Goal: Information Seeking & Learning: Learn about a topic

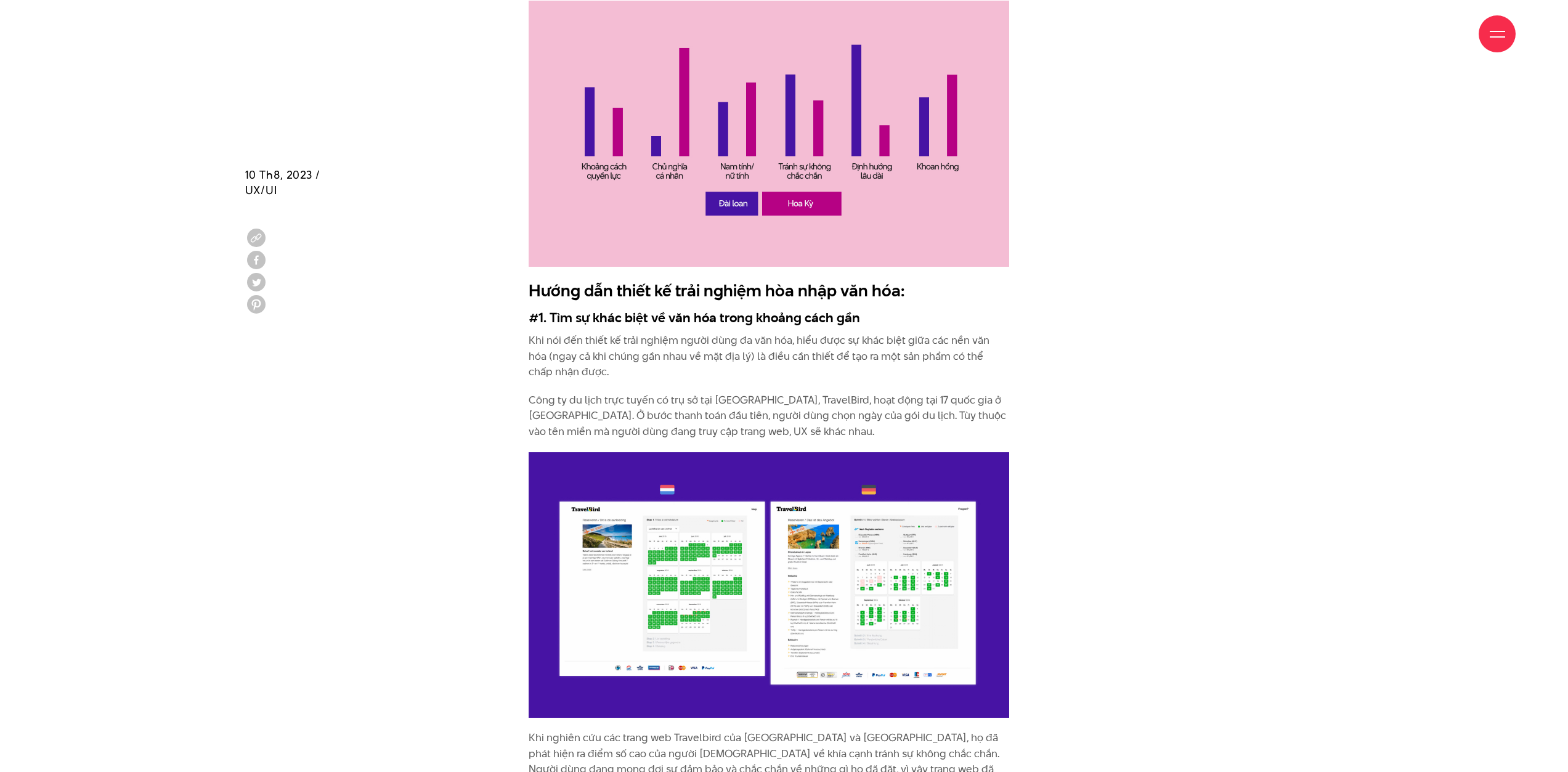
scroll to position [2095, 0]
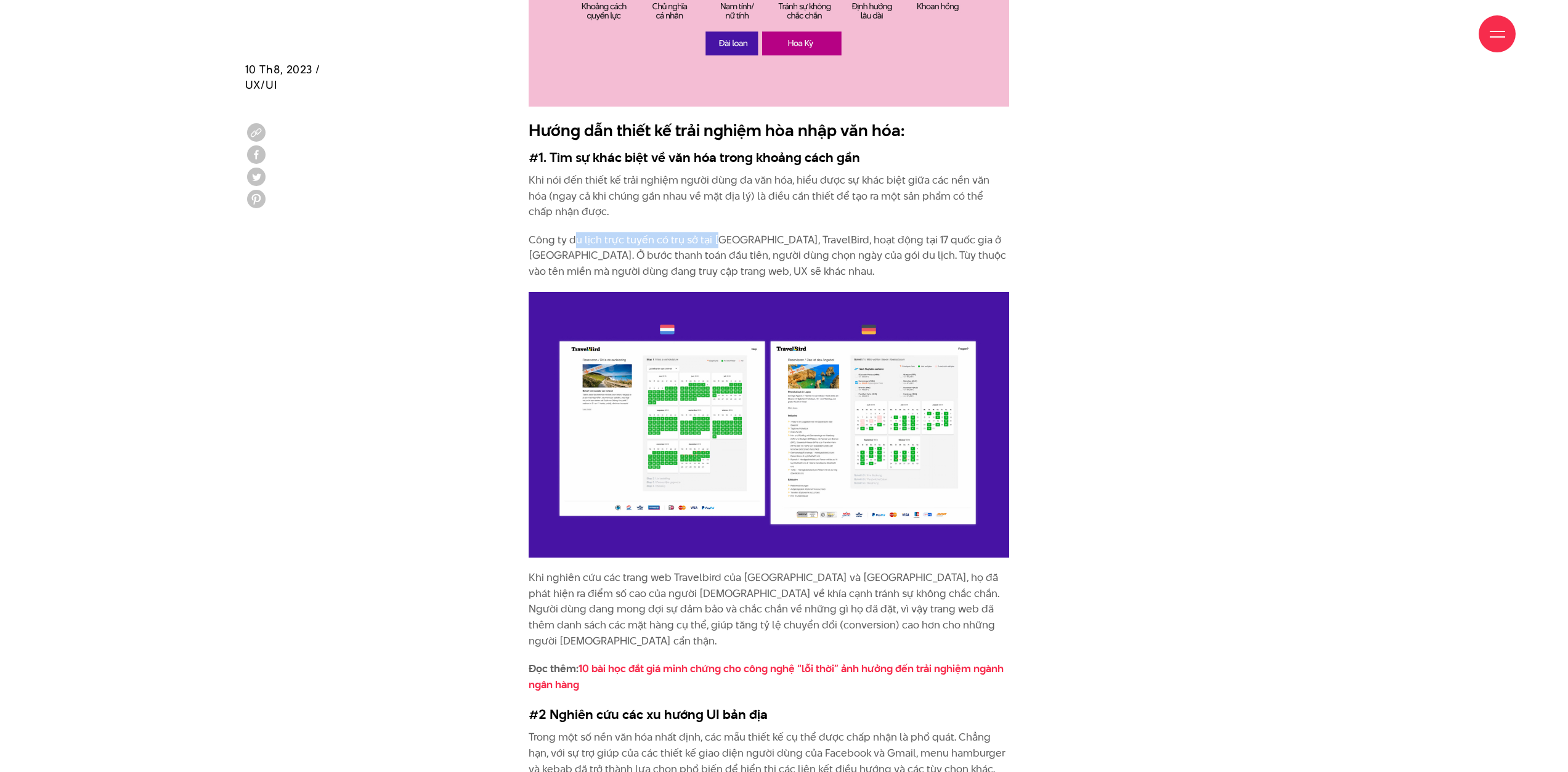
drag, startPoint x: 576, startPoint y: 202, endPoint x: 720, endPoint y: 216, distance: 144.7
click at [719, 232] on p "Công ty du lịch trực tuyến có trụ sở tại [GEOGRAPHIC_DATA], TravelBird, hoạt độ…" at bounding box center [769, 255] width 481 height 47
click at [735, 232] on p "Công ty du lịch trực tuyến có trụ sở tại [GEOGRAPHIC_DATA], TravelBird, hoạt độ…" at bounding box center [769, 255] width 481 height 47
drag, startPoint x: 737, startPoint y: 209, endPoint x: 833, endPoint y: 233, distance: 99.0
click at [833, 233] on p "Công ty du lịch trực tuyến có trụ sở tại [GEOGRAPHIC_DATA], TravelBird, hoạt độ…" at bounding box center [769, 255] width 481 height 47
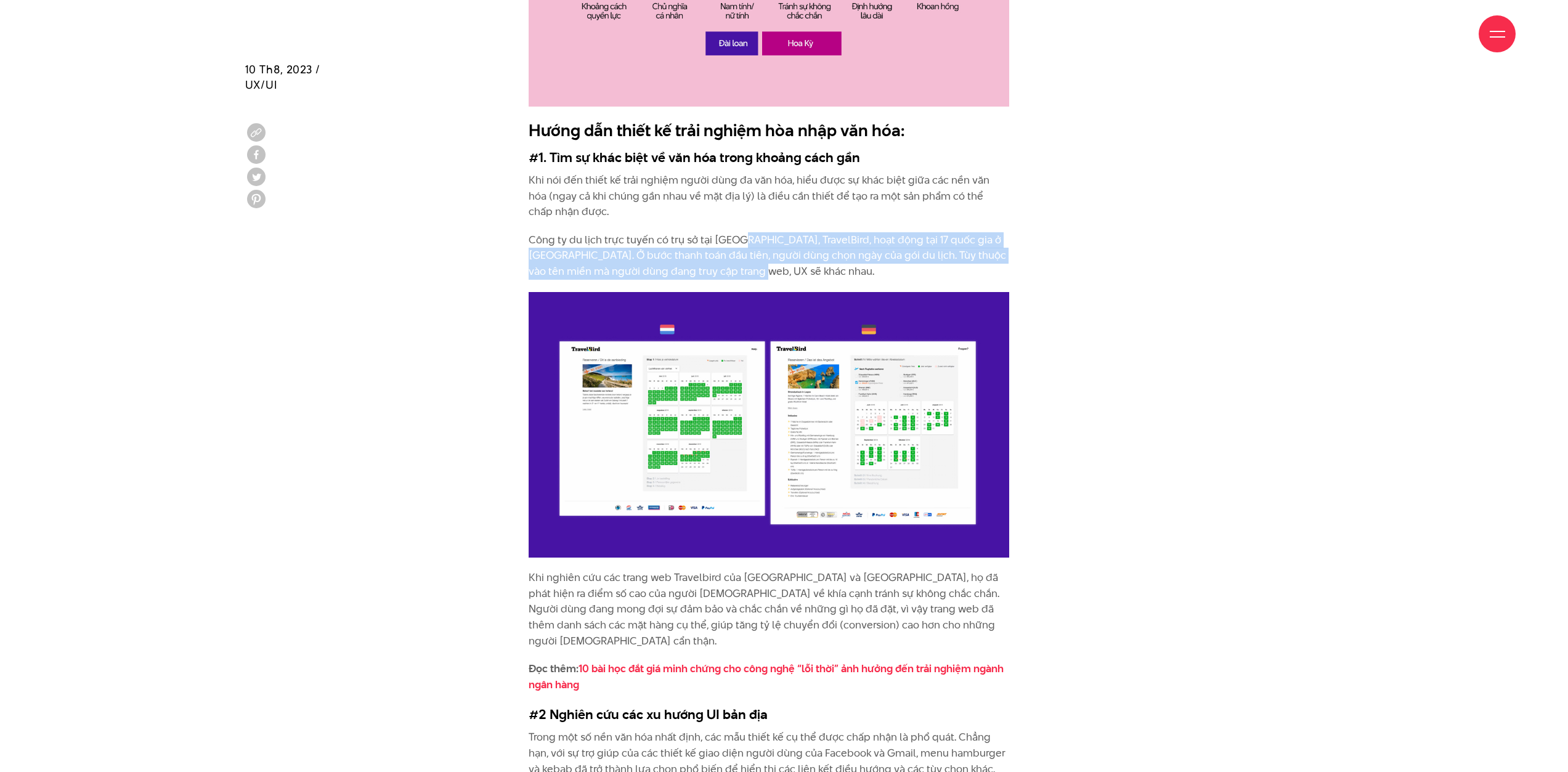
click at [851, 232] on p "Công ty du lịch trực tuyến có trụ sở tại [GEOGRAPHIC_DATA], TravelBird, hoạt độ…" at bounding box center [769, 255] width 481 height 47
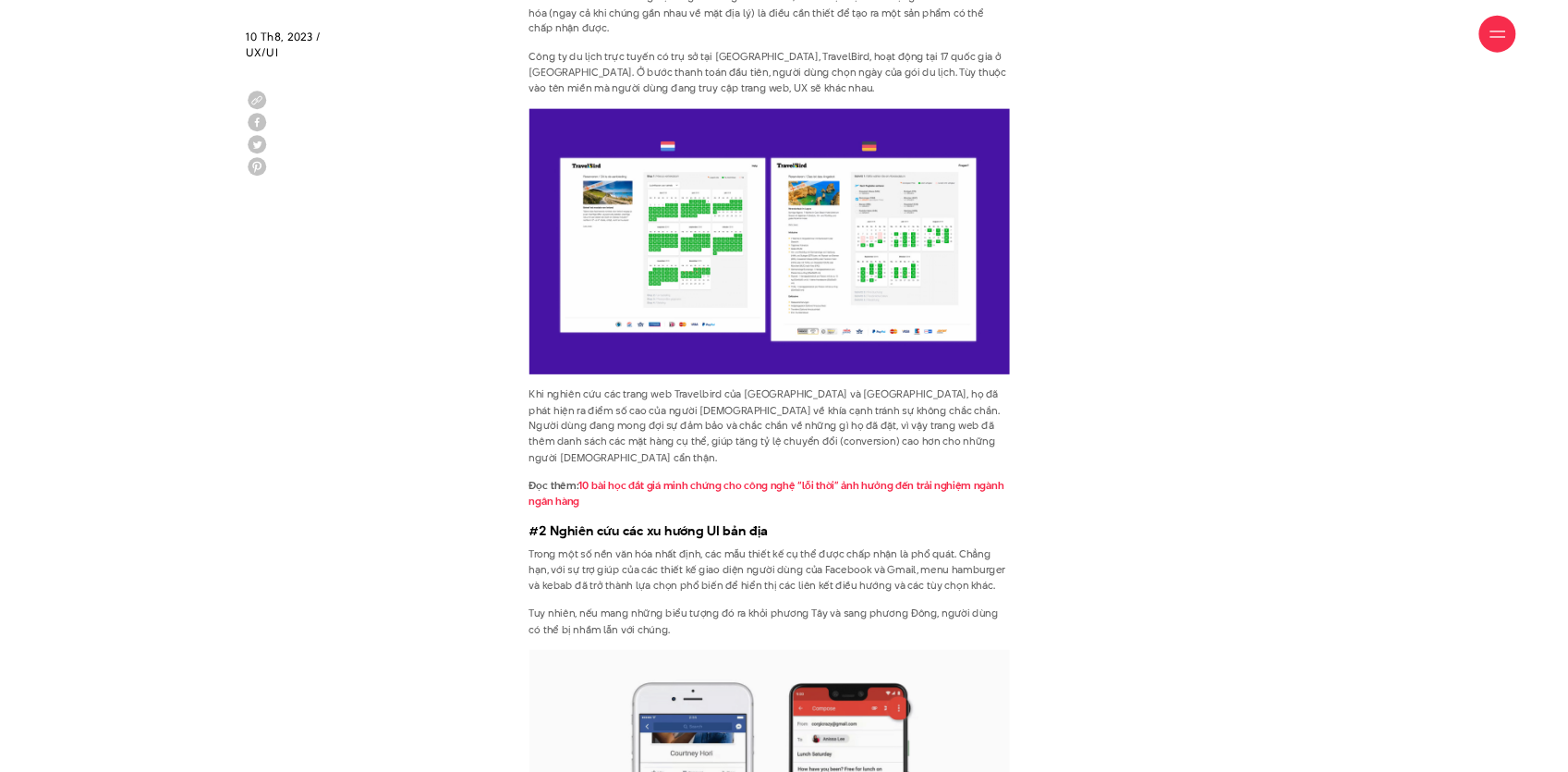
scroll to position [3420, 0]
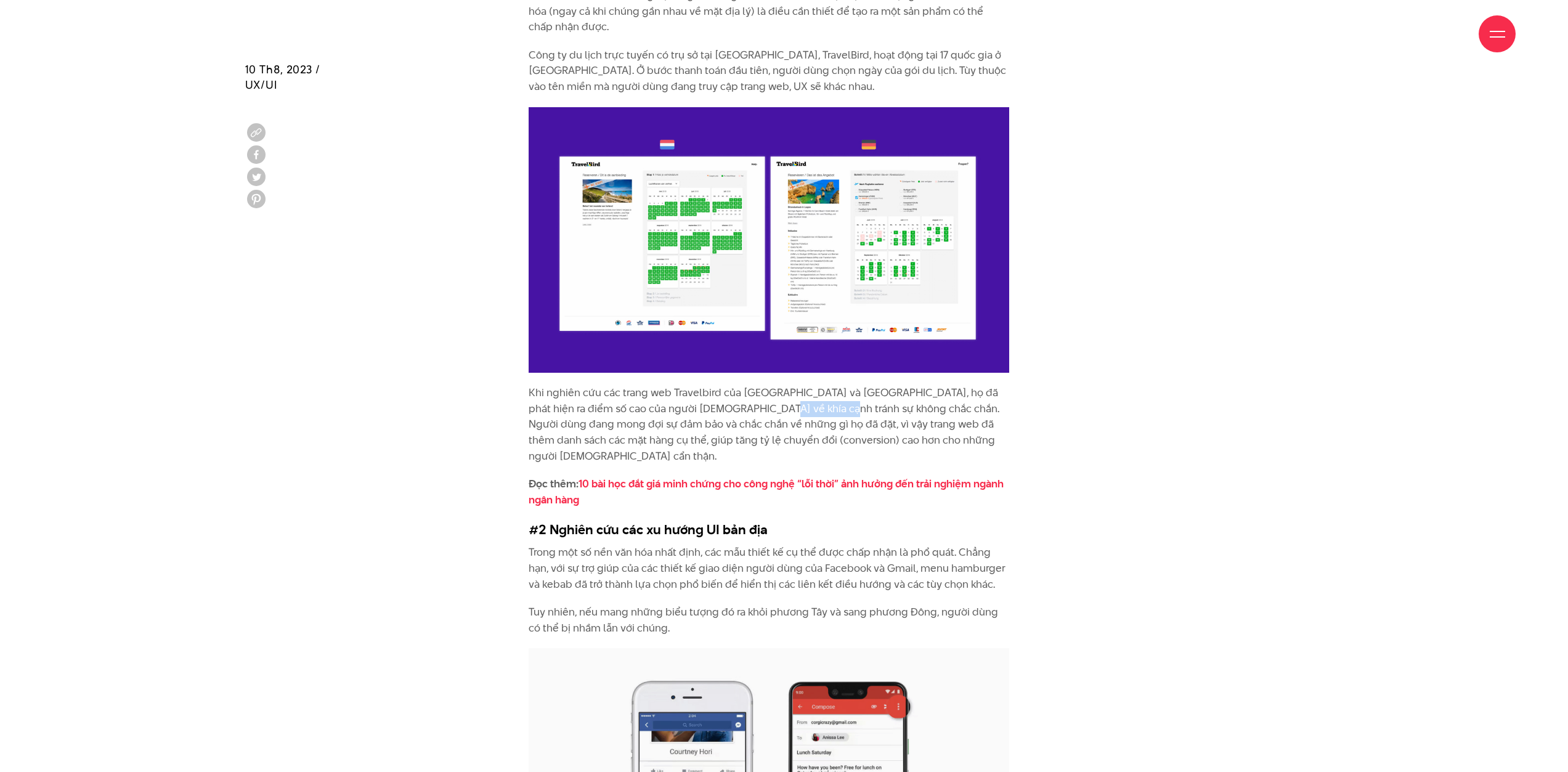
drag, startPoint x: 764, startPoint y: 377, endPoint x: 887, endPoint y: 375, distance: 123.0
click at [877, 385] on p "Khi nghiên cứu các trang web Travelbird của [GEOGRAPHIC_DATA] và [GEOGRAPHIC_DA…" at bounding box center [769, 424] width 481 height 79
click at [919, 385] on p "Khi nghiên cứu các trang web Travelbird của [GEOGRAPHIC_DATA] và [GEOGRAPHIC_DA…" at bounding box center [769, 424] width 481 height 79
drag, startPoint x: 584, startPoint y: 389, endPoint x: 717, endPoint y: 397, distance: 133.2
click at [709, 396] on p "Khi nghiên cứu các trang web Travelbird của [GEOGRAPHIC_DATA] và [GEOGRAPHIC_DA…" at bounding box center [769, 424] width 481 height 79
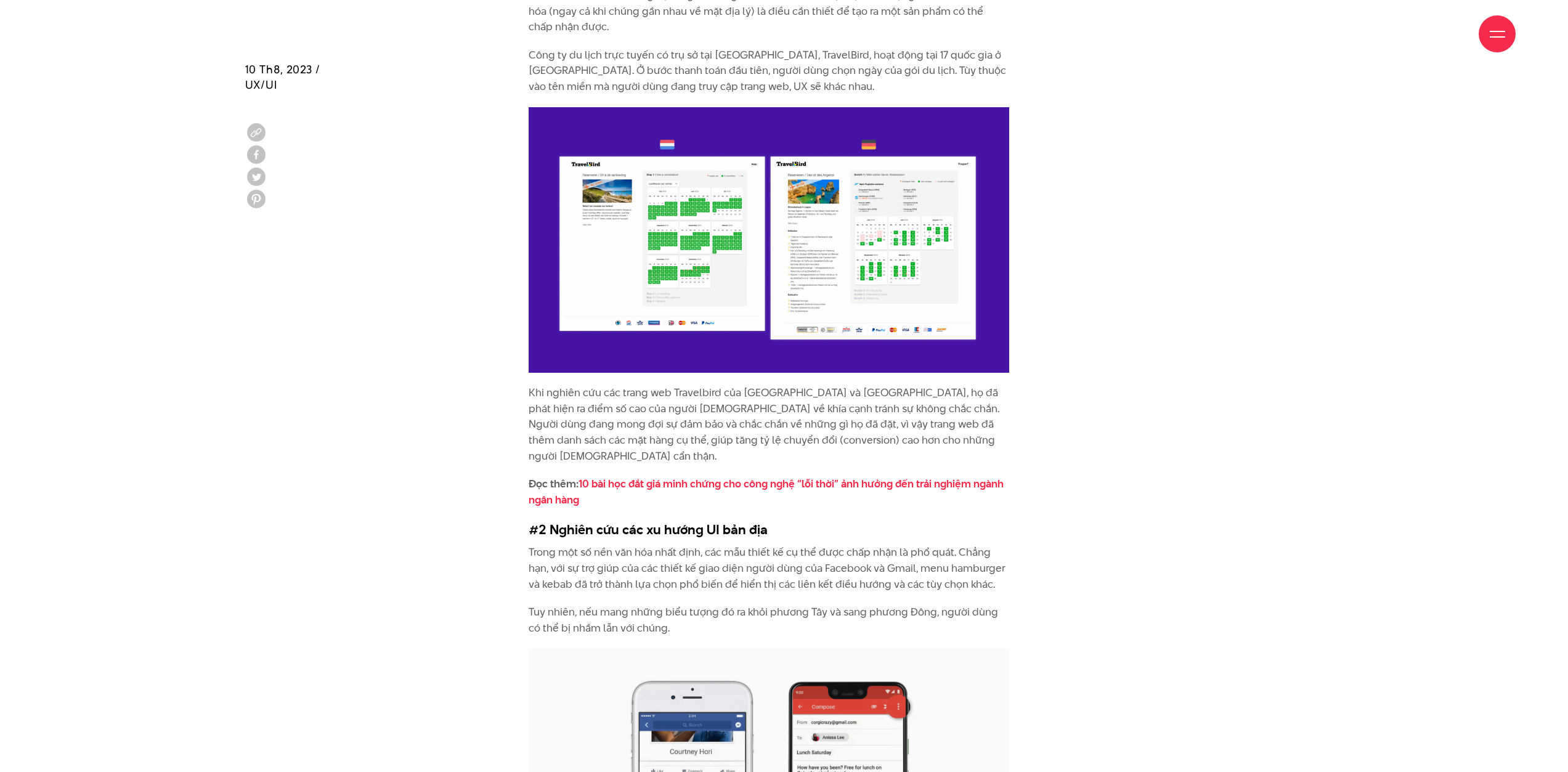
click at [722, 396] on p "Khi nghiên cứu các trang web Travelbird của [GEOGRAPHIC_DATA] và [GEOGRAPHIC_DA…" at bounding box center [769, 424] width 481 height 79
click at [828, 269] on img at bounding box center [769, 240] width 481 height 266
click at [816, 283] on img at bounding box center [769, 240] width 481 height 266
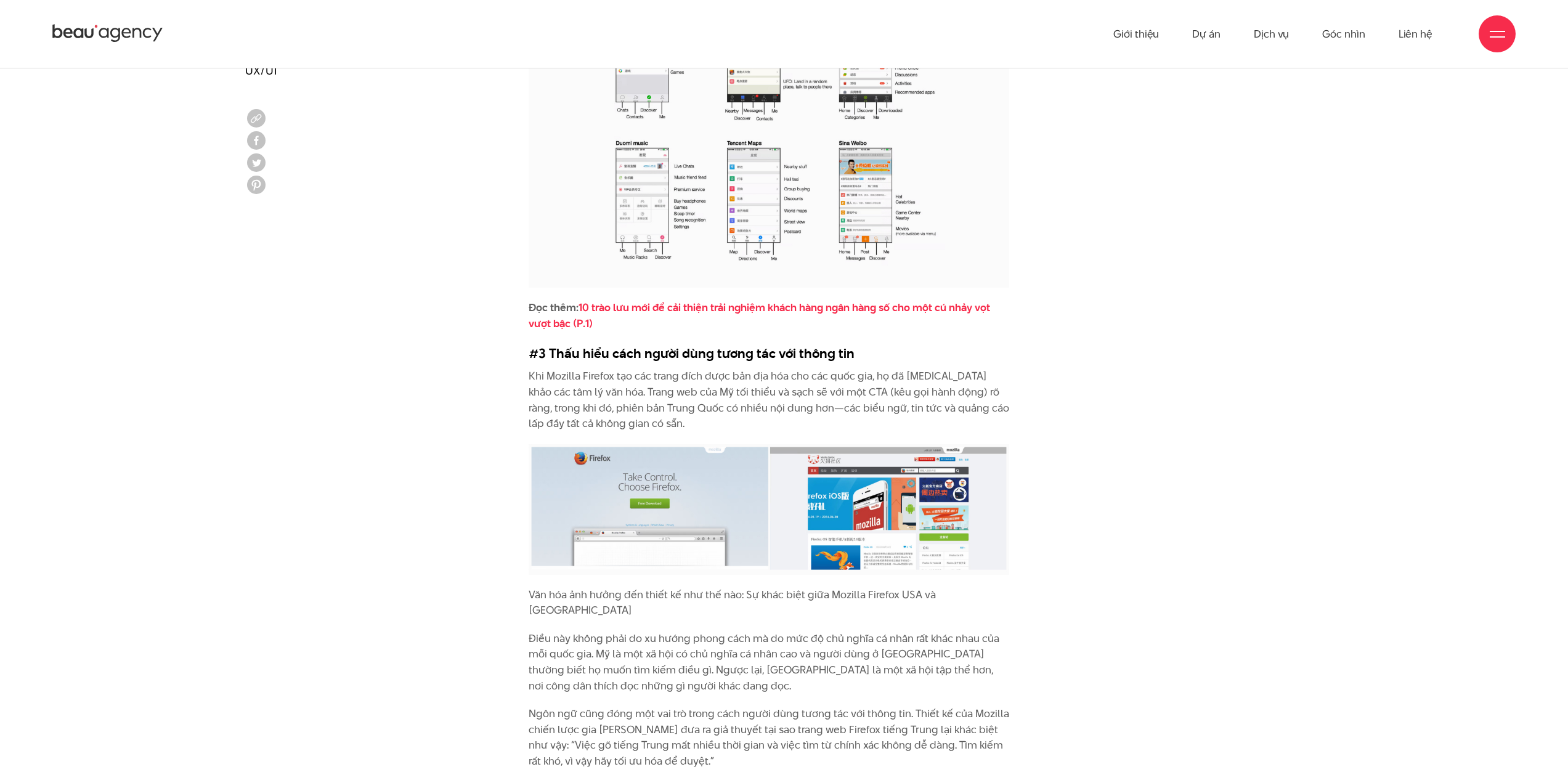
scroll to position [3389, 0]
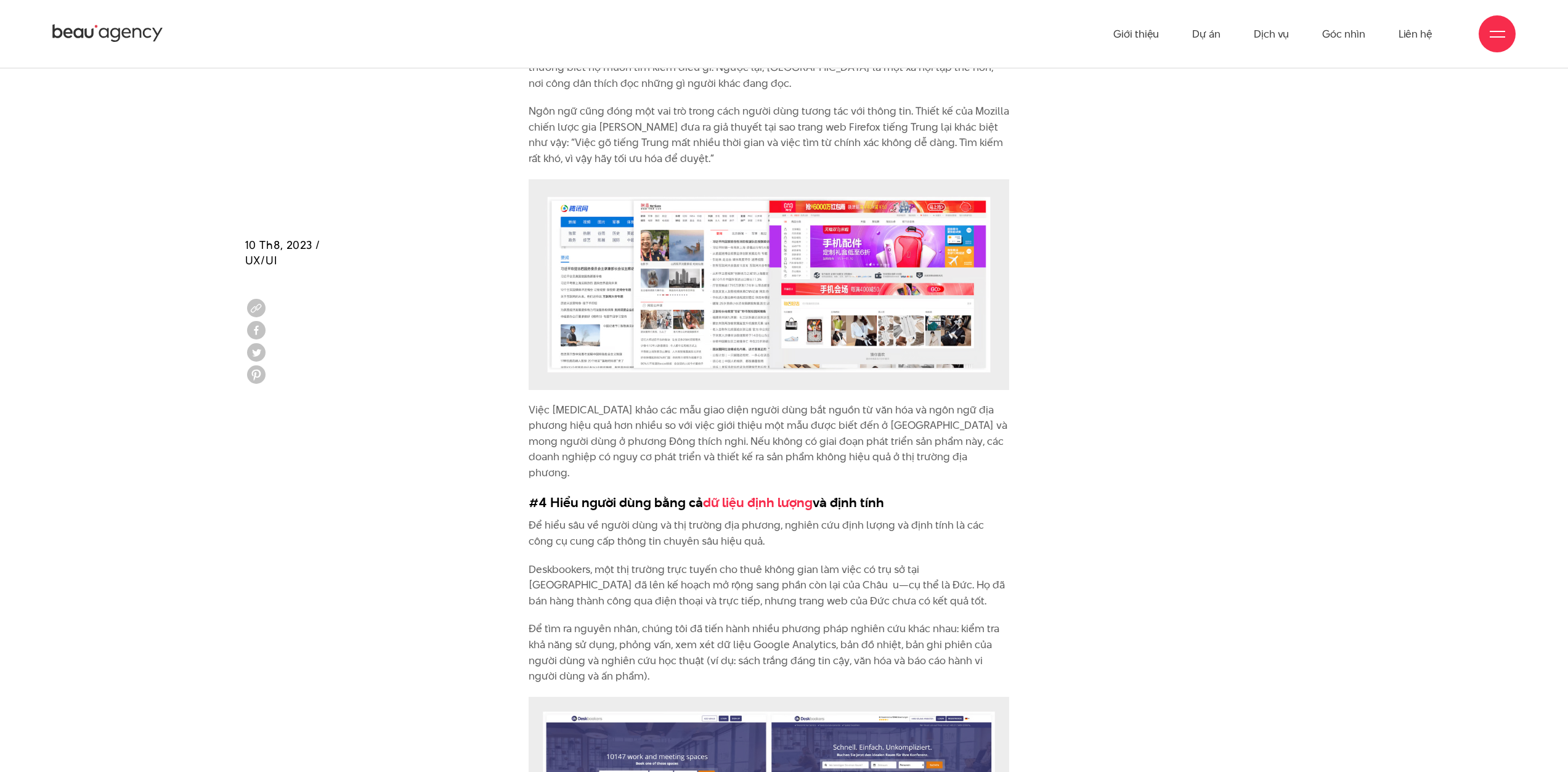
scroll to position [4005, 0]
